Goal: Transaction & Acquisition: Purchase product/service

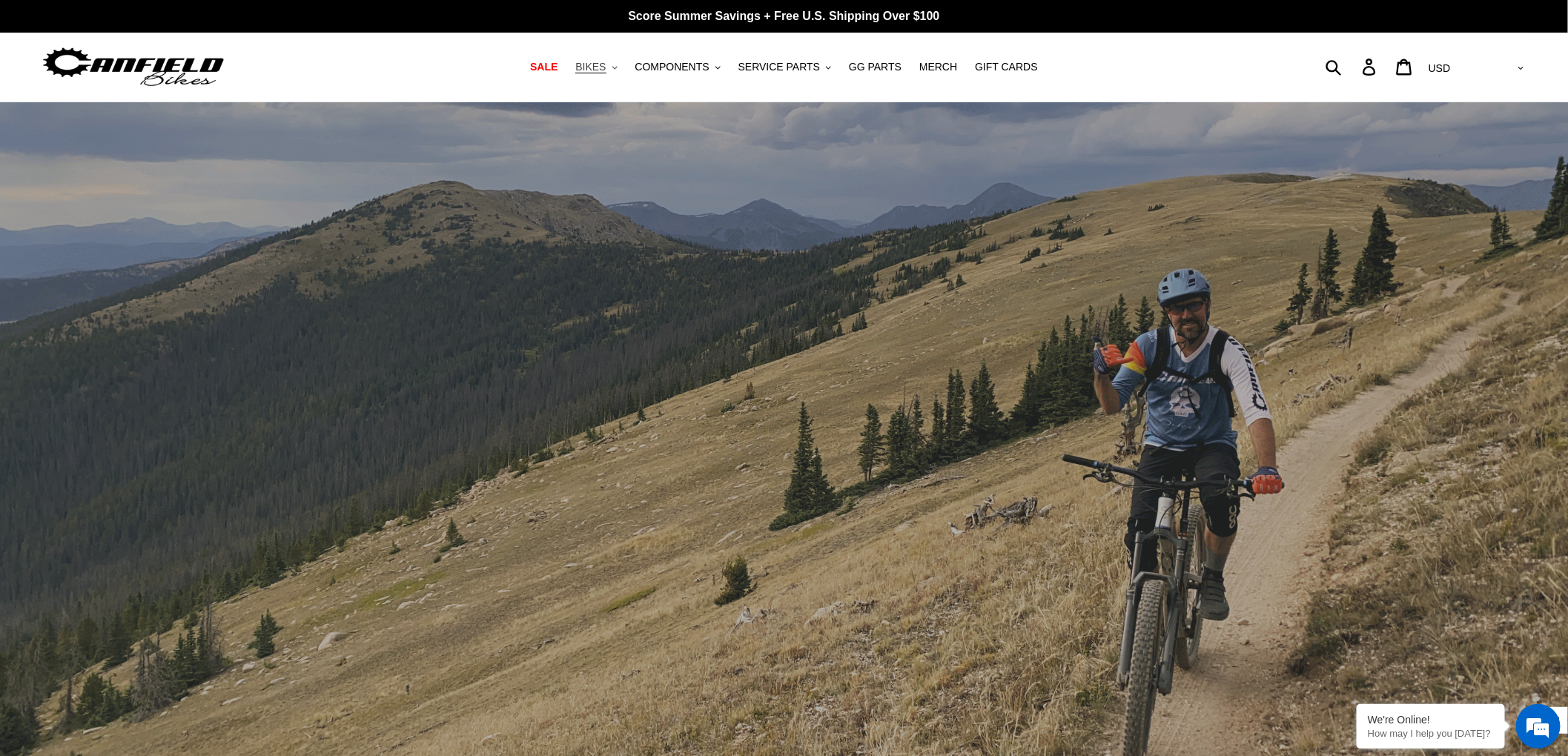
click at [606, 67] on span "BIKES" at bounding box center [590, 67] width 31 height 13
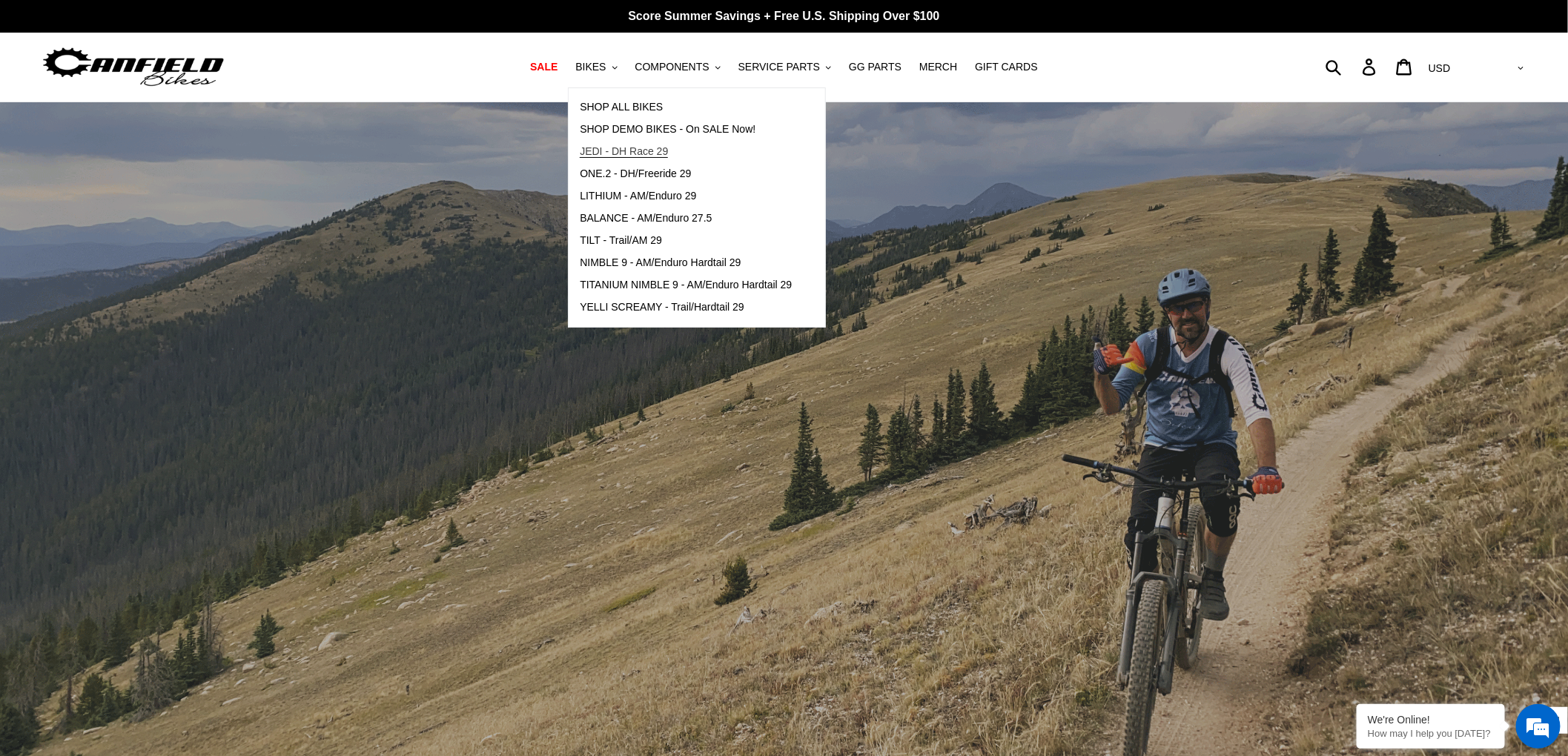
click at [633, 150] on span "JEDI - DH Race 29" at bounding box center [624, 151] width 89 height 13
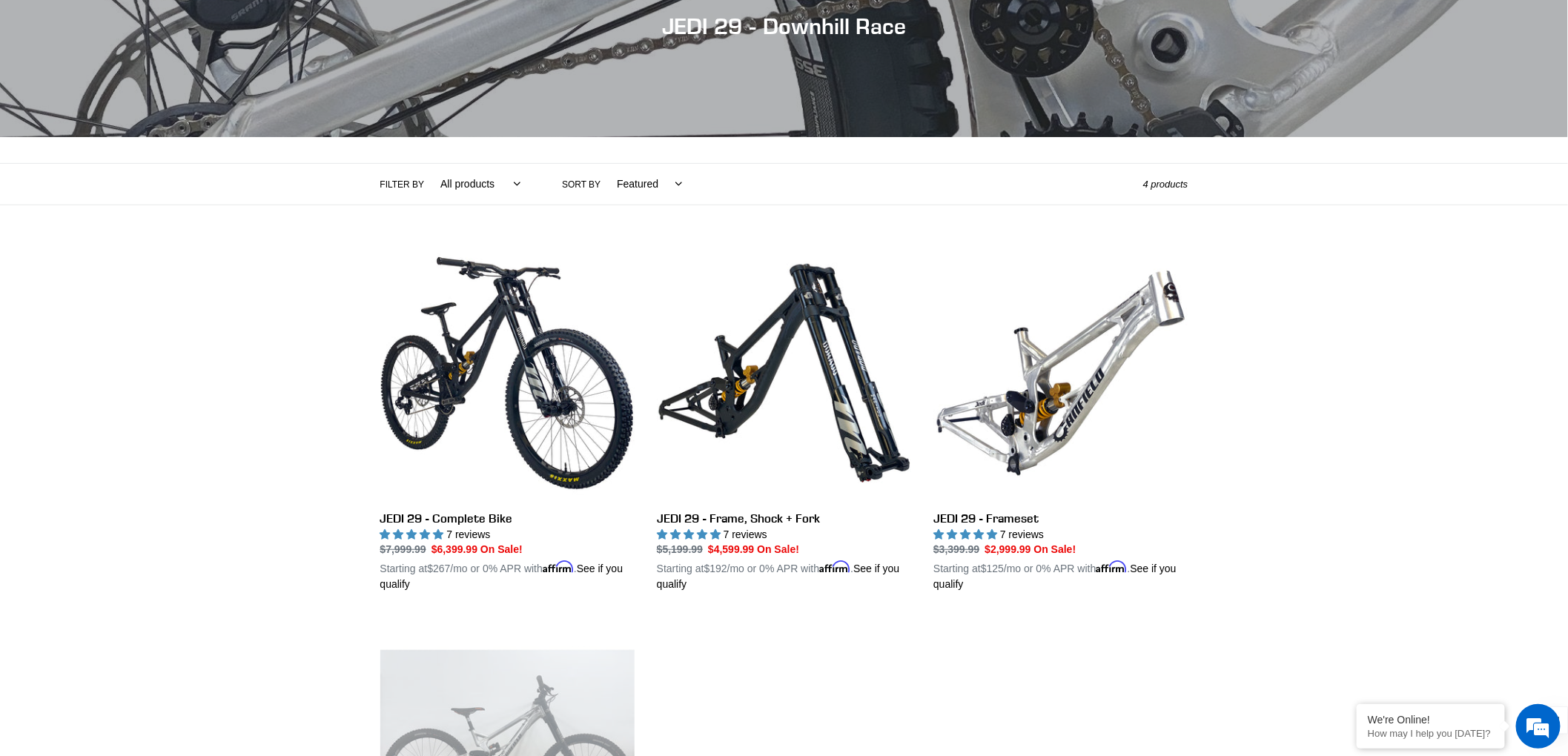
scroll to position [194, 0]
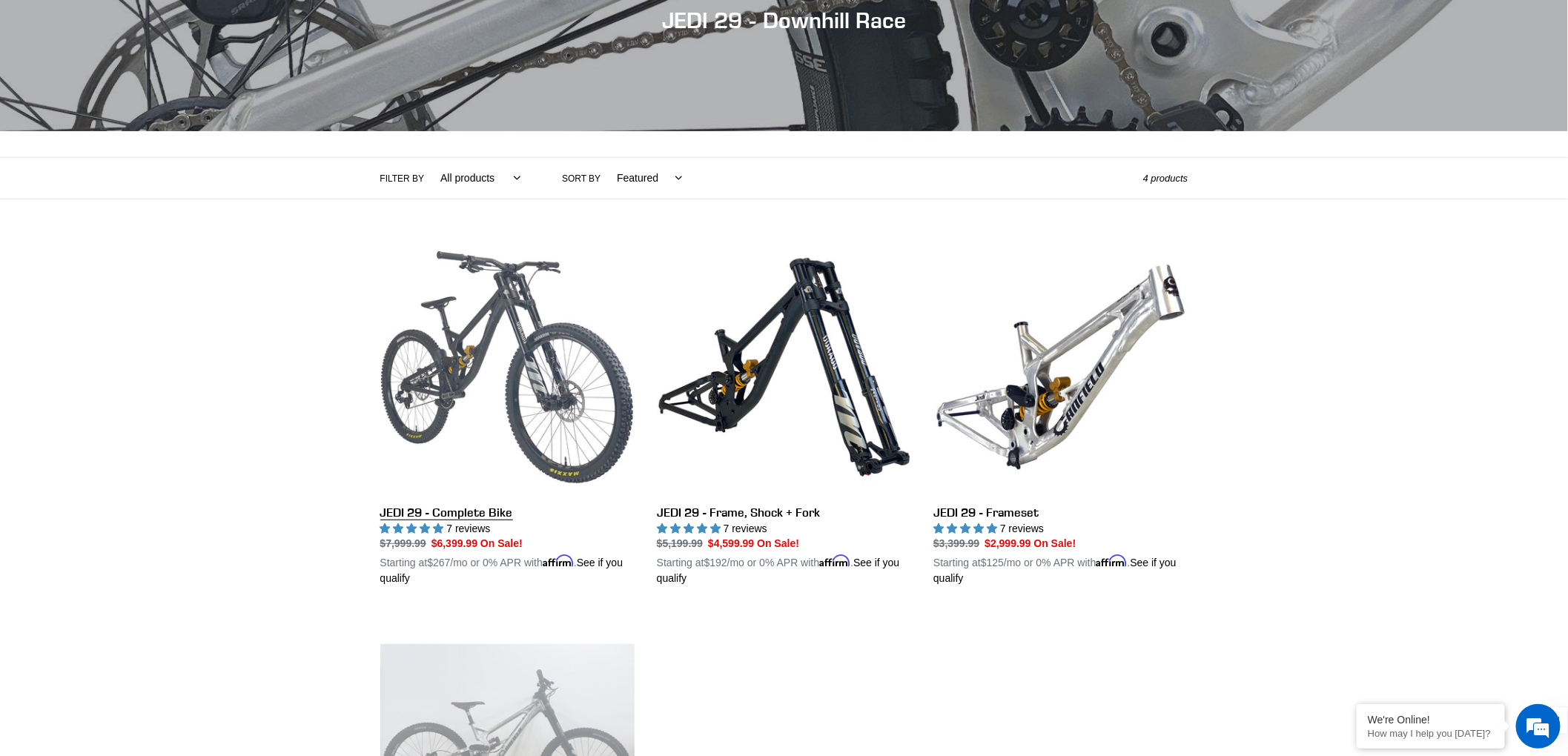
click at [476, 309] on link "JEDI 29 - Complete Bike" at bounding box center [507, 413] width 254 height 347
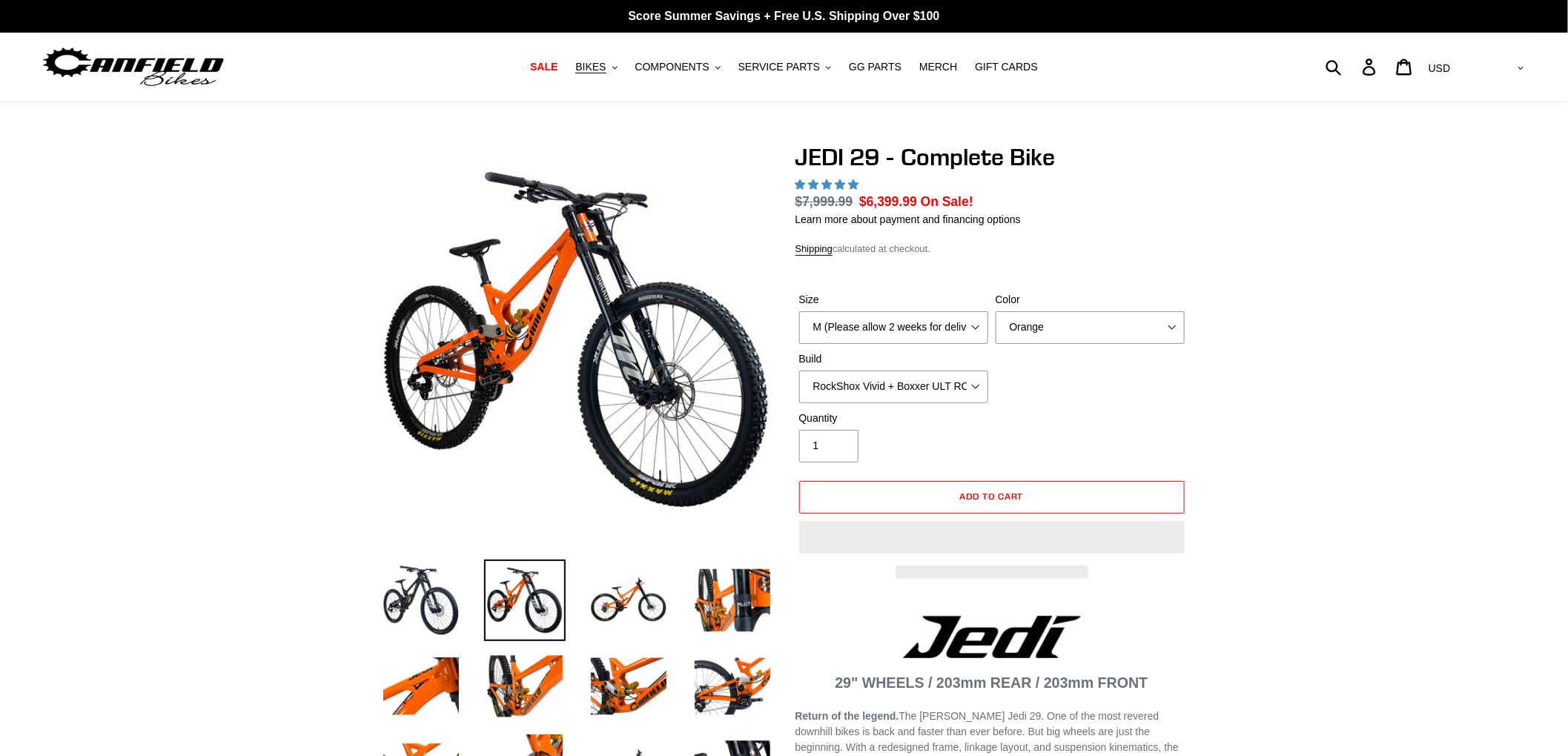
select select "highest-rating"
